Goal: Task Accomplishment & Management: Use online tool/utility

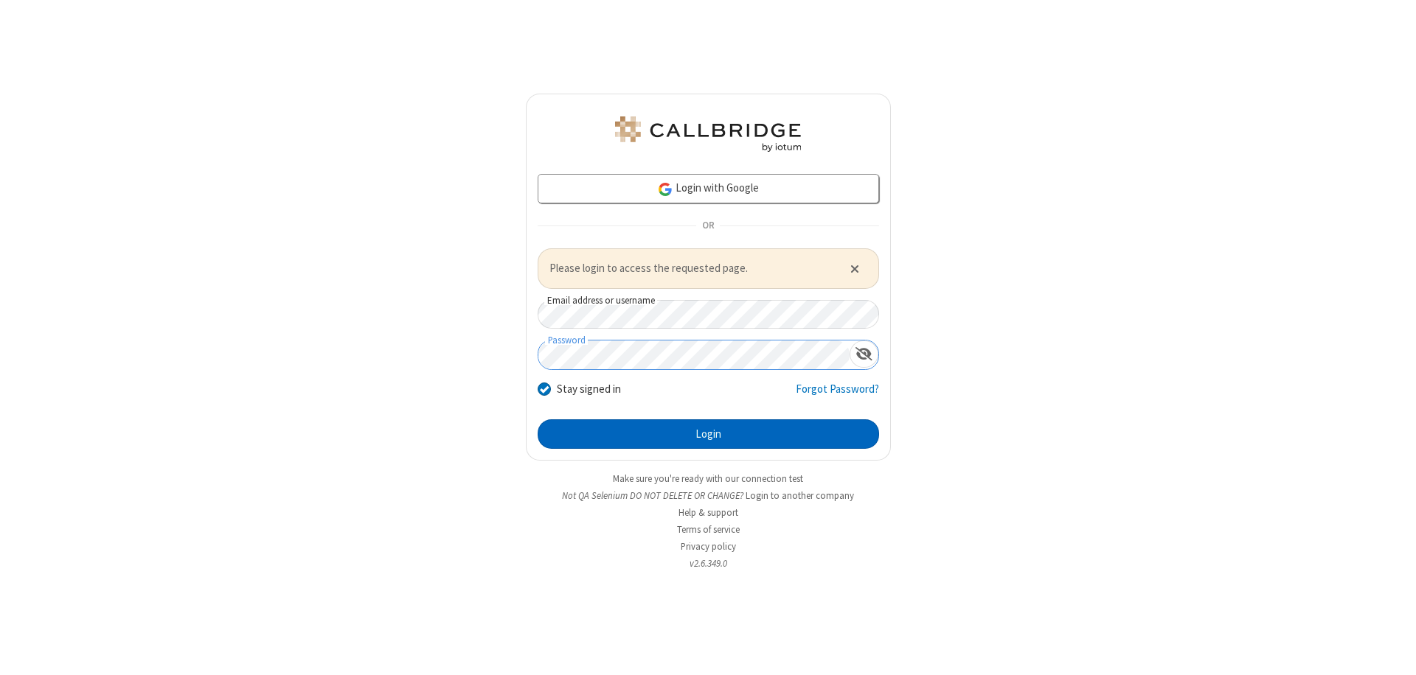
click at [708, 434] on button "Login" at bounding box center [708, 434] width 341 height 29
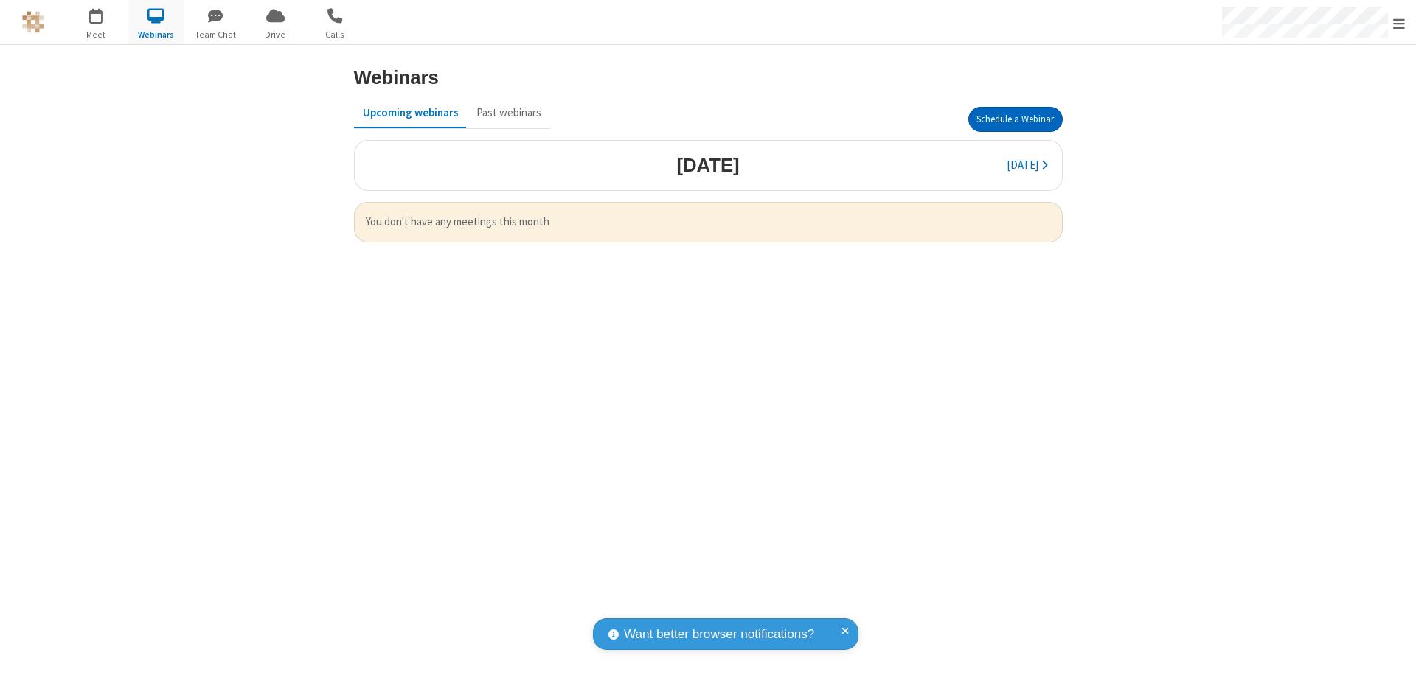
click at [1015, 119] on button "Schedule a Webinar" at bounding box center [1015, 119] width 94 height 25
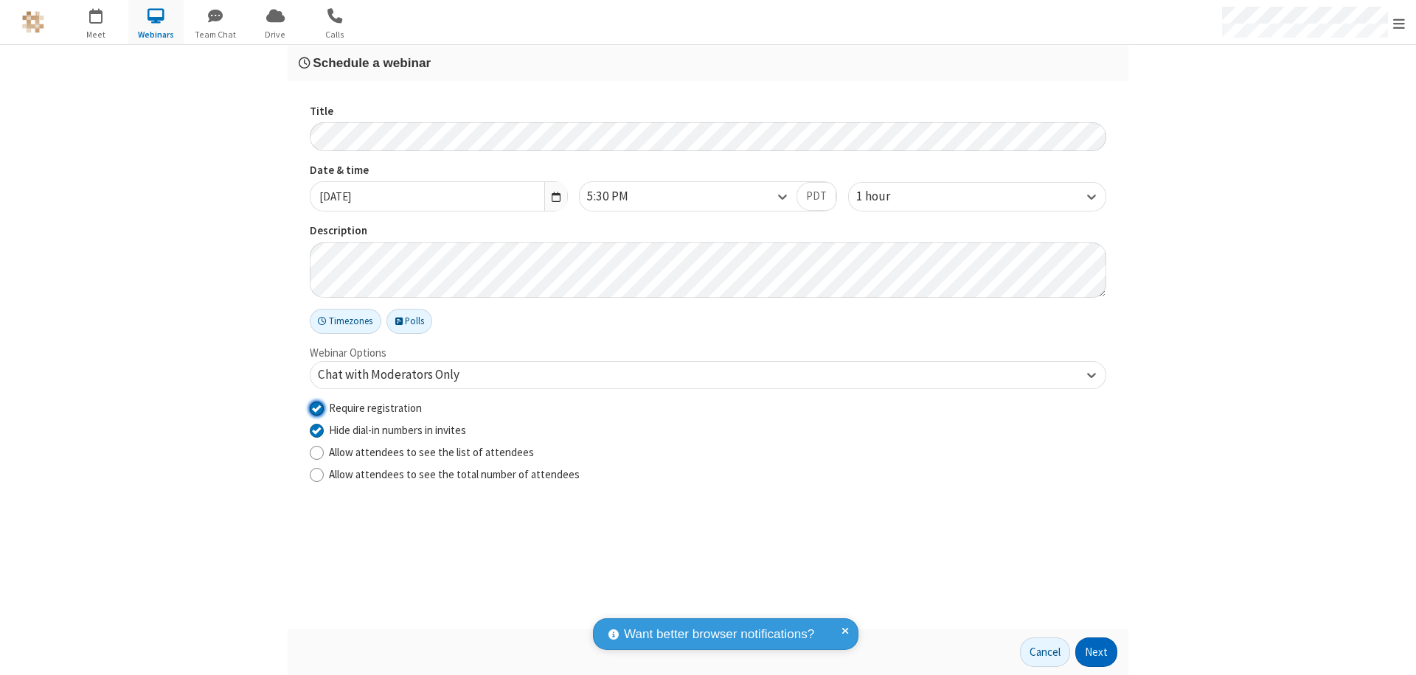
click at [316, 408] on input "Require registration" at bounding box center [317, 407] width 14 height 15
checkbox input "false"
click at [1096, 653] on button "Next" at bounding box center [1096, 652] width 42 height 29
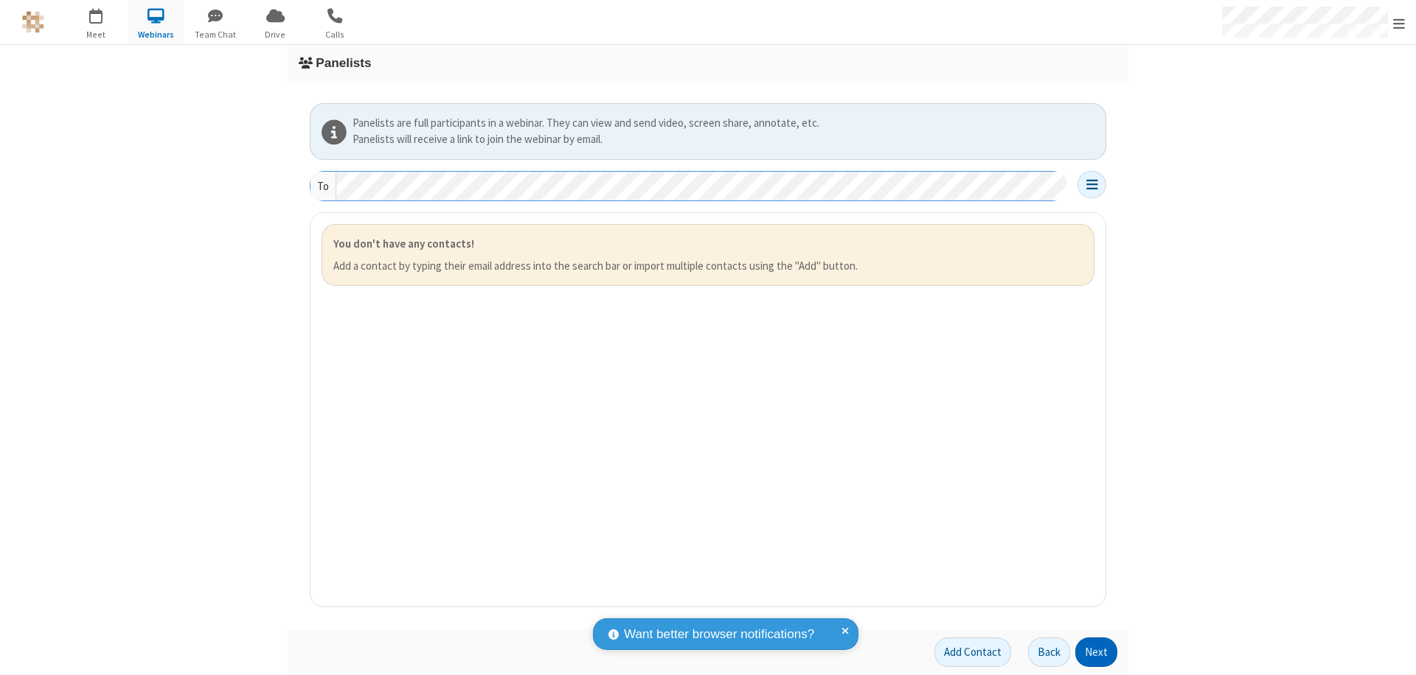
click at [1096, 653] on button "Next" at bounding box center [1096, 652] width 42 height 29
